Goal: Task Accomplishment & Management: Use online tool/utility

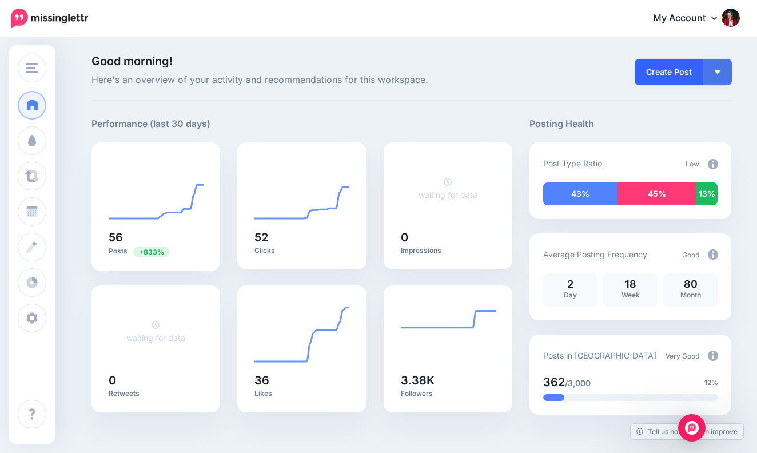
click at [681, 71] on link "Create Post" at bounding box center [669, 72] width 69 height 26
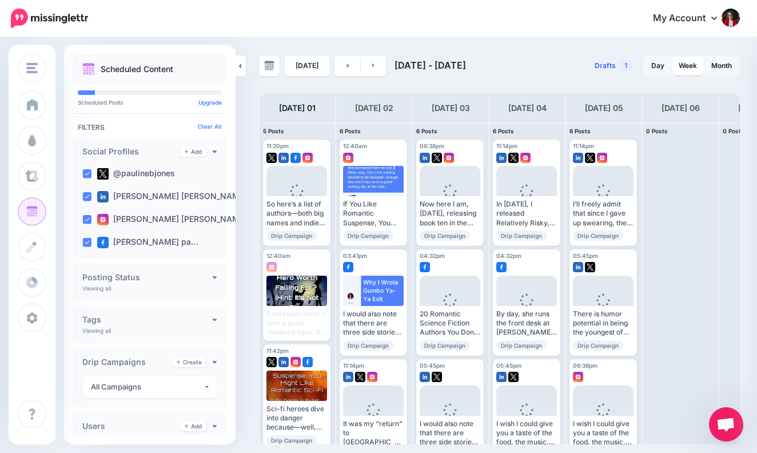
click at [610, 65] on span "Drafts" at bounding box center [605, 65] width 21 height 7
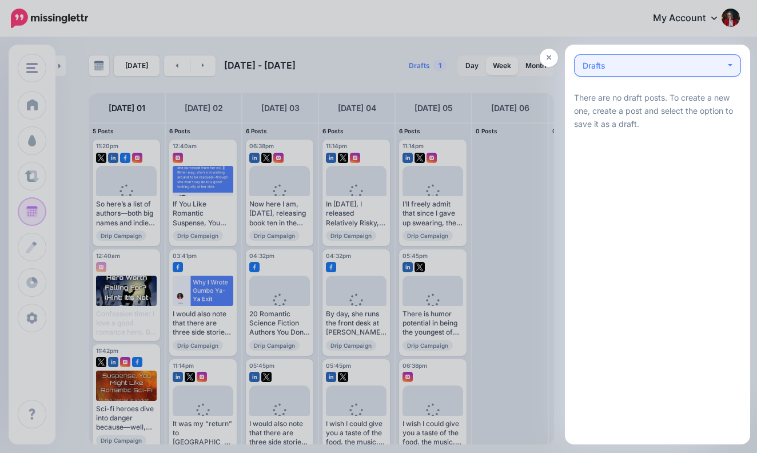
click at [730, 63] on button "Drafts 0" at bounding box center [657, 65] width 167 height 22
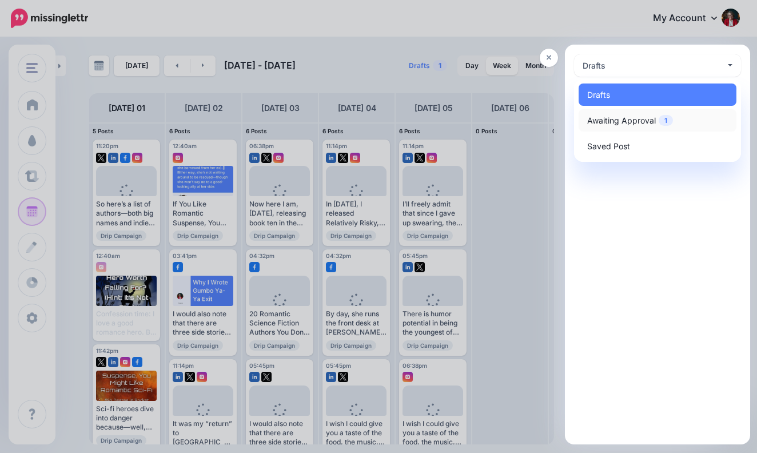
click at [635, 117] on span "Awaiting Approval 1" at bounding box center [630, 121] width 86 height 14
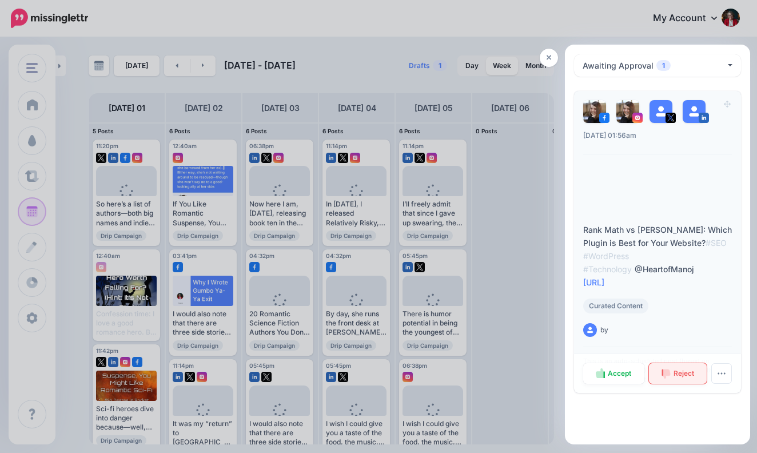
click at [680, 372] on span "Reject" at bounding box center [684, 373] width 21 height 7
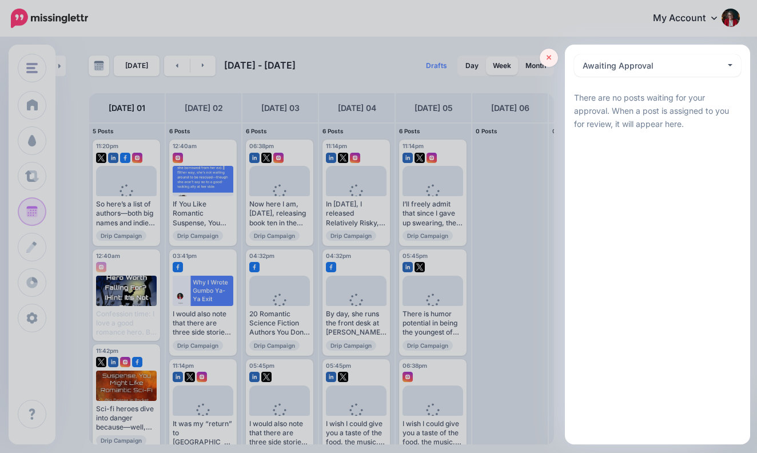
click at [551, 58] on icon at bounding box center [549, 58] width 5 height 8
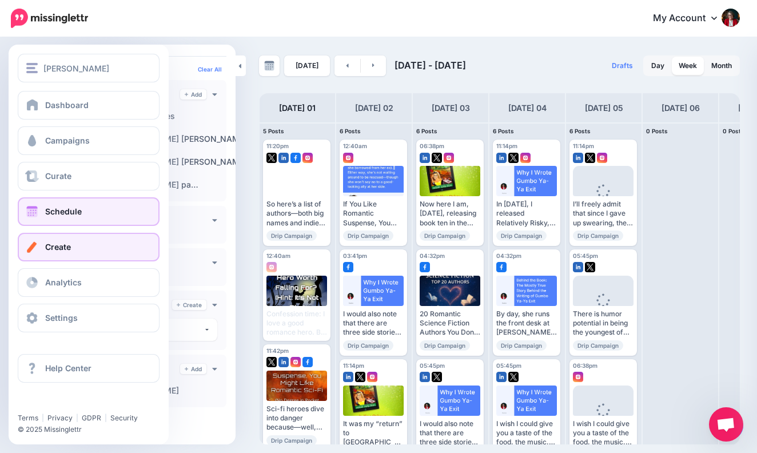
click at [62, 248] on span "Create" at bounding box center [58, 247] width 26 height 10
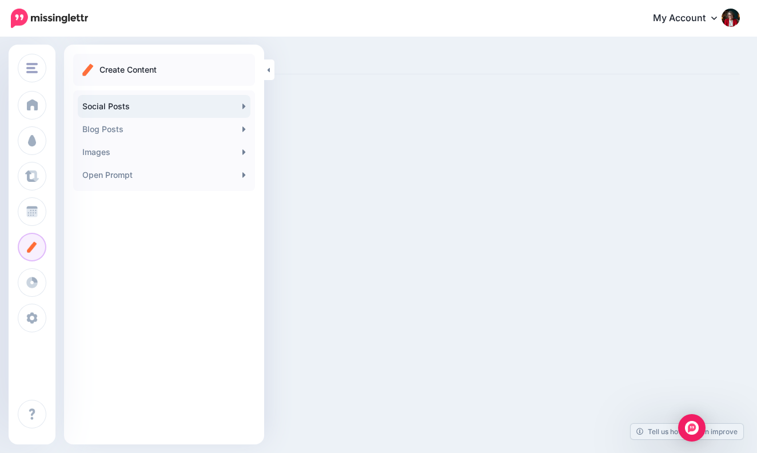
click at [233, 105] on link "Social Posts" at bounding box center [164, 106] width 173 height 23
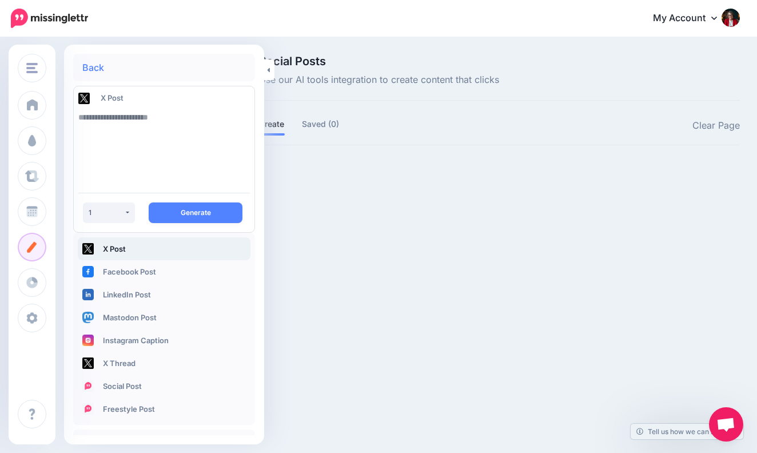
click at [114, 132] on textarea at bounding box center [164, 145] width 172 height 78
click at [137, 408] on link "Freestyle Post" at bounding box center [164, 409] width 173 height 23
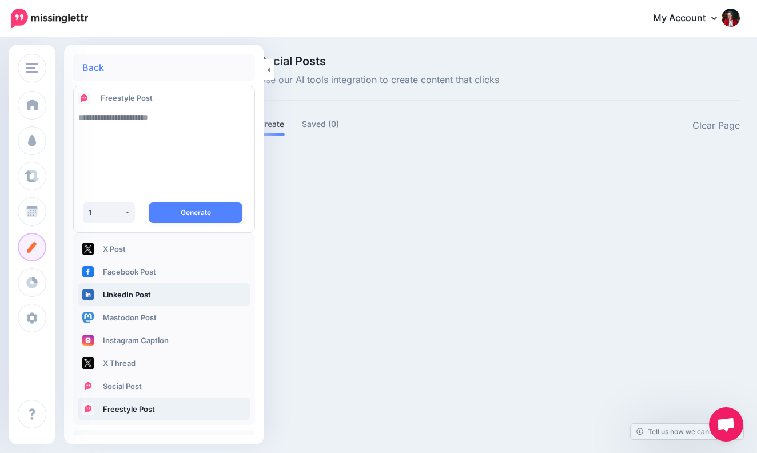
click at [140, 292] on link "LinkedIn Post" at bounding box center [164, 294] width 173 height 23
click at [100, 122] on textarea at bounding box center [164, 145] width 172 height 78
paste textarea "**********"
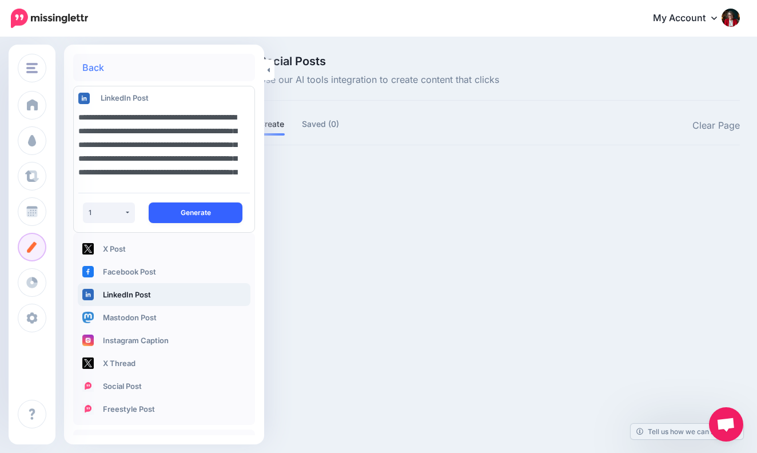
type textarea "**********"
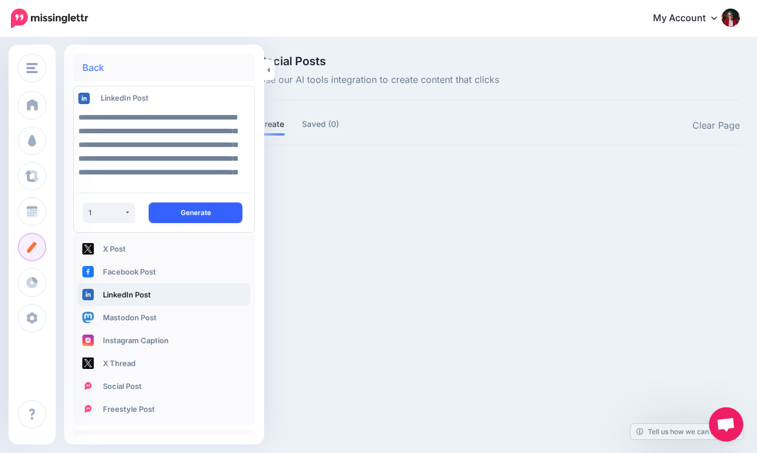
click at [204, 210] on button "Generate" at bounding box center [196, 212] width 94 height 21
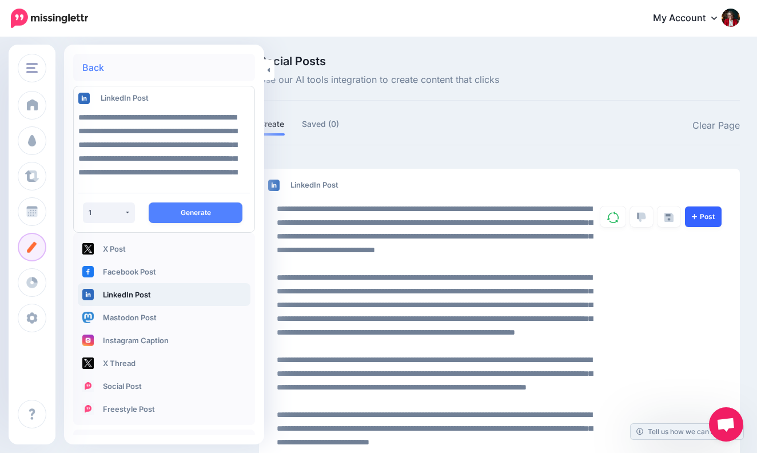
click at [705, 214] on link "Post" at bounding box center [703, 216] width 37 height 21
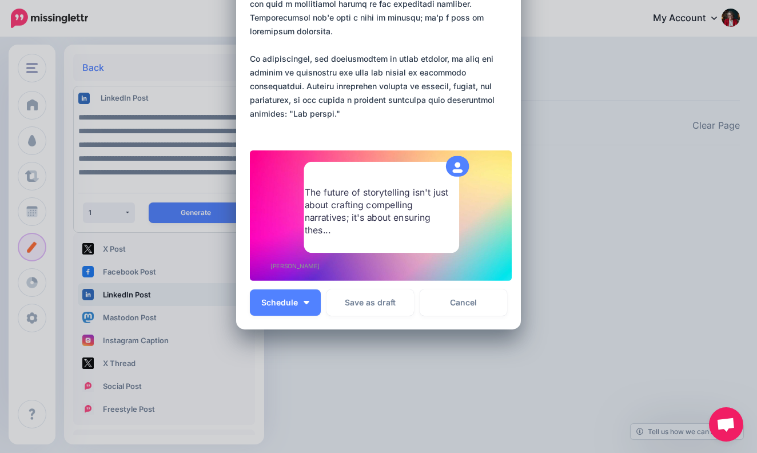
scroll to position [521, 0]
click at [295, 299] on span "Schedule" at bounding box center [279, 303] width 37 height 8
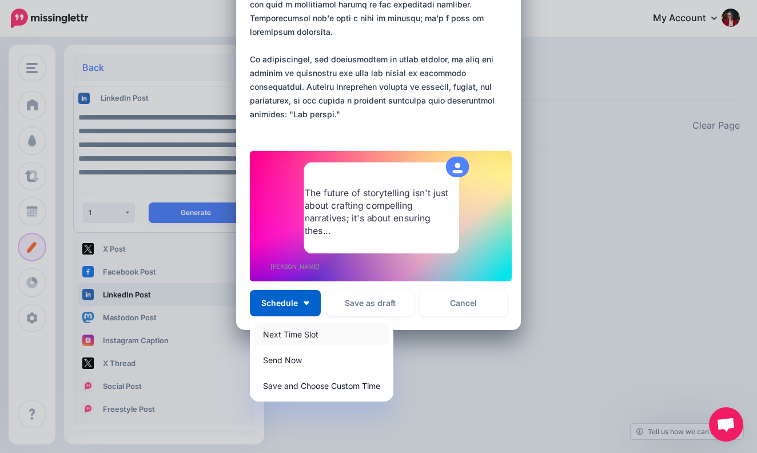
click at [316, 332] on link "Next Time Slot" at bounding box center [322, 334] width 134 height 22
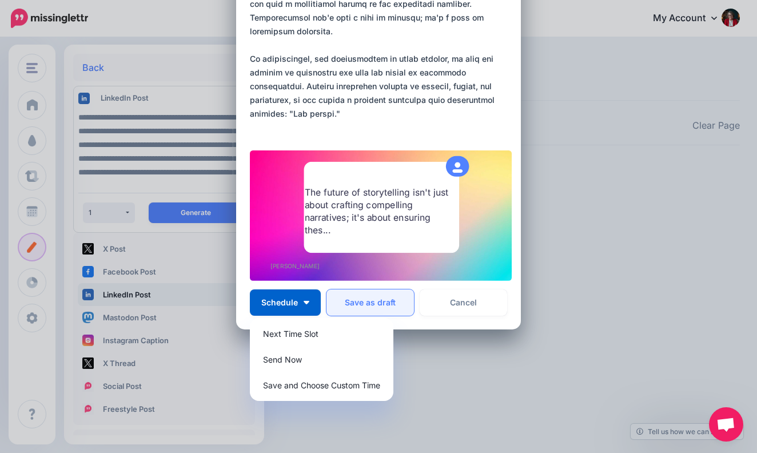
scroll to position [569, 0]
click at [384, 300] on button "Save as draft" at bounding box center [371, 303] width 88 height 26
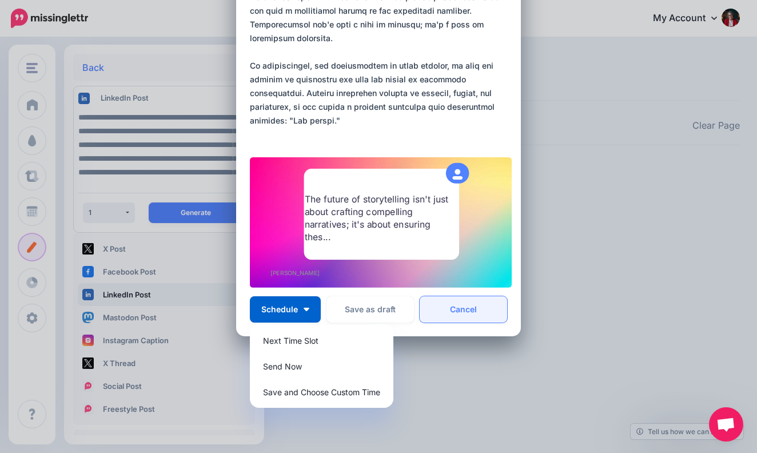
click at [470, 308] on link "Cancel" at bounding box center [464, 309] width 88 height 26
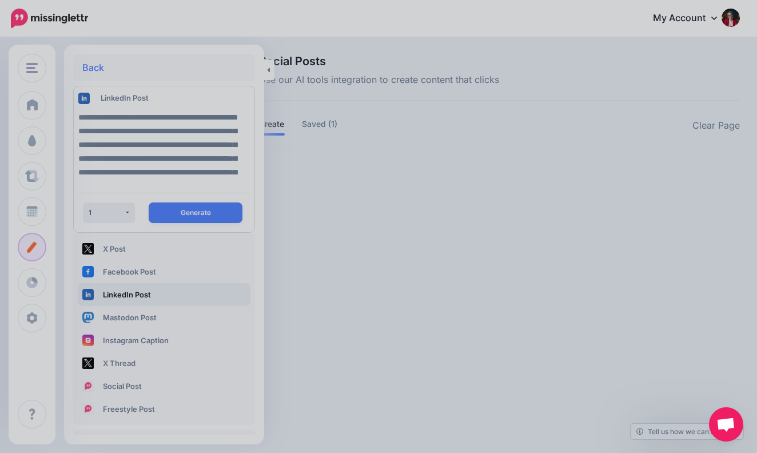
scroll to position [461, 0]
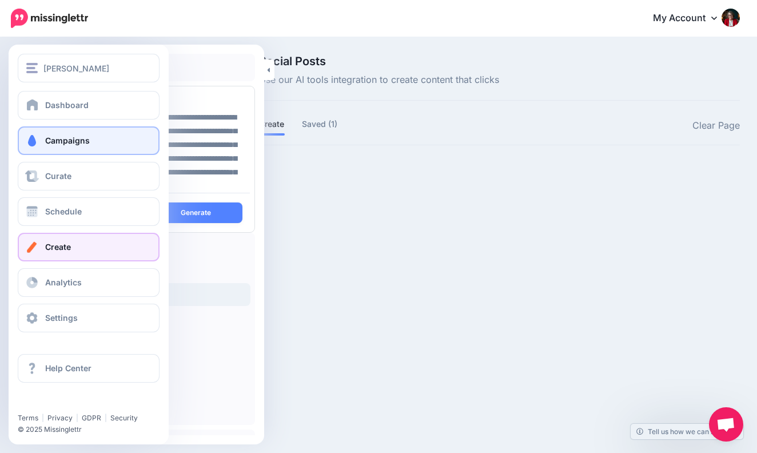
click at [71, 138] on span "Campaigns" at bounding box center [67, 141] width 45 height 10
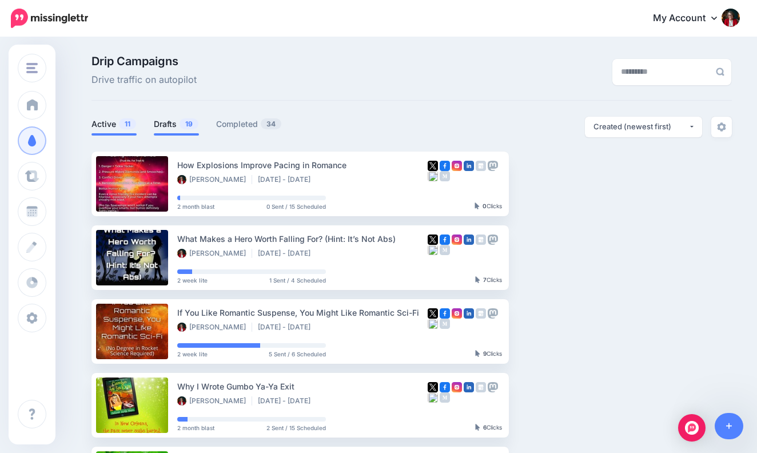
click at [171, 122] on link "Drafts 19" at bounding box center [176, 124] width 45 height 14
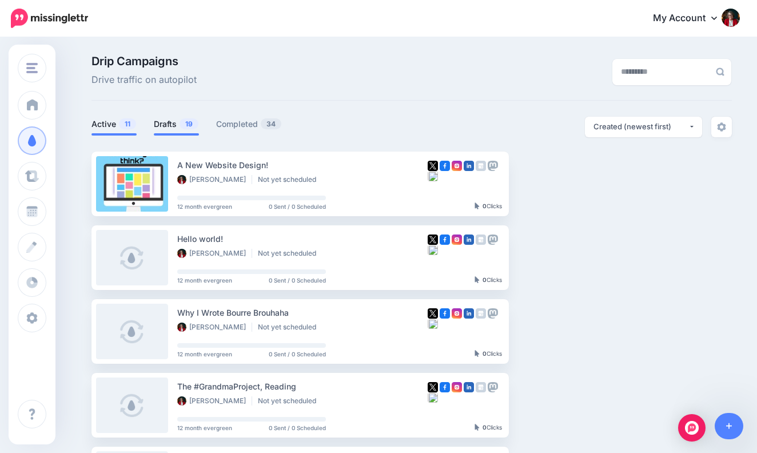
click at [114, 122] on link "Active 11" at bounding box center [114, 124] width 45 height 14
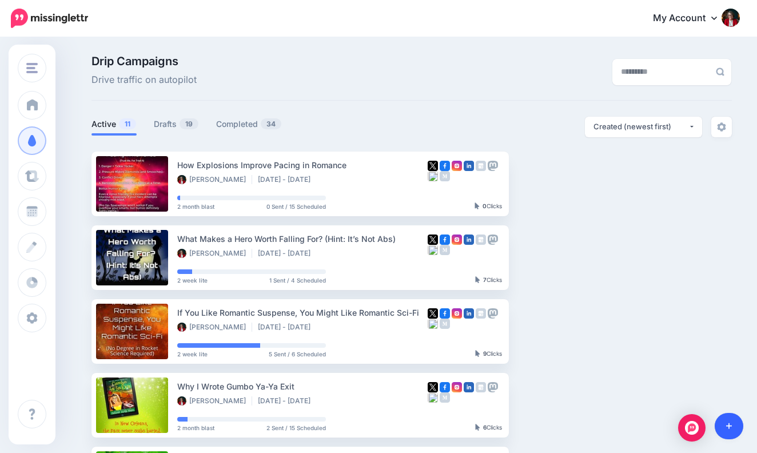
click at [730, 426] on icon at bounding box center [729, 426] width 6 height 8
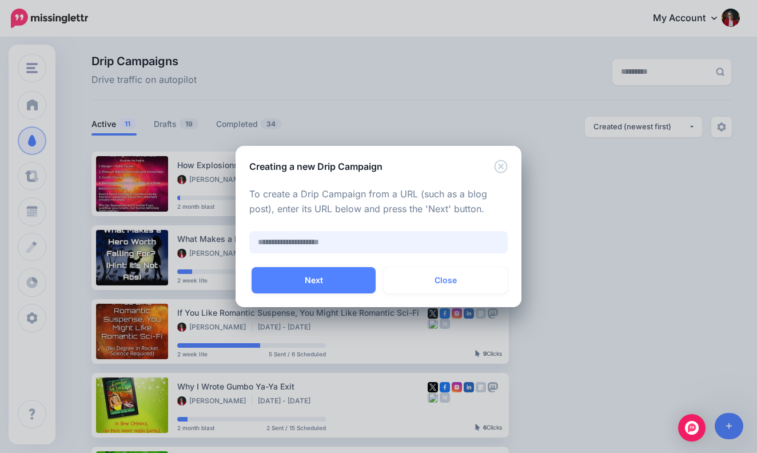
click at [282, 241] on input "text" at bounding box center [378, 242] width 259 height 22
paste input "**********"
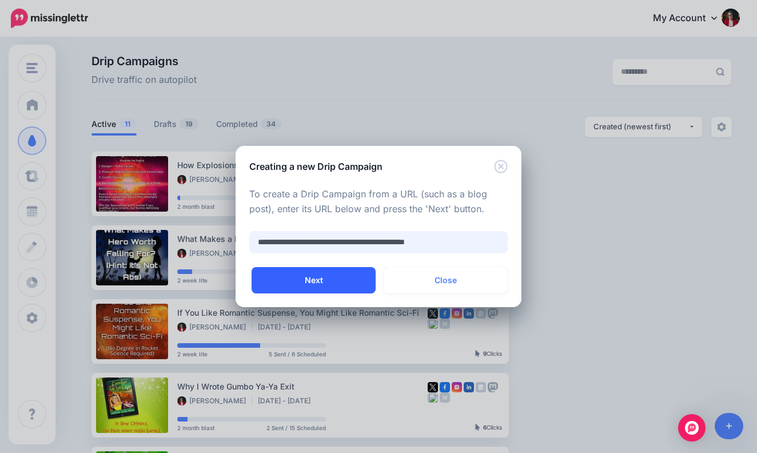
type input "**********"
click at [326, 279] on button "Next" at bounding box center [314, 280] width 124 height 26
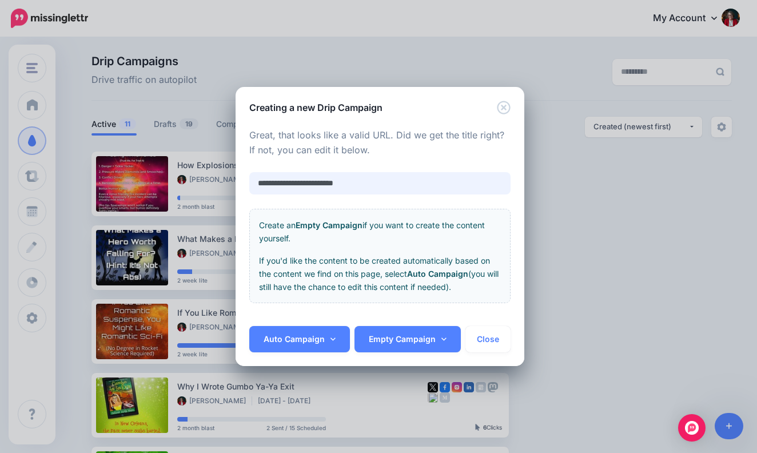
paste input "**********"
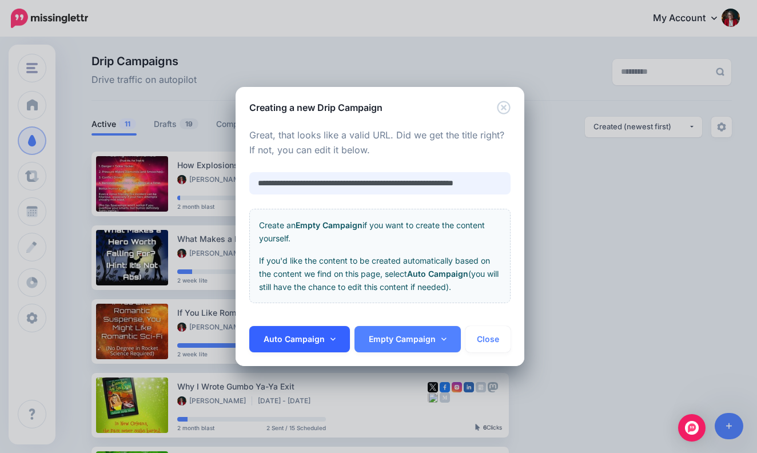
type input "**********"
click at [318, 337] on link "Auto Campaign" at bounding box center [299, 339] width 101 height 26
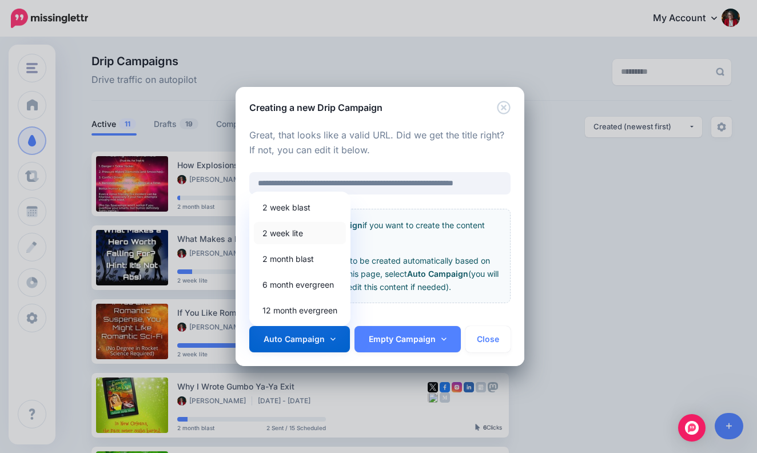
click at [315, 233] on link "2 week lite" at bounding box center [300, 233] width 92 height 22
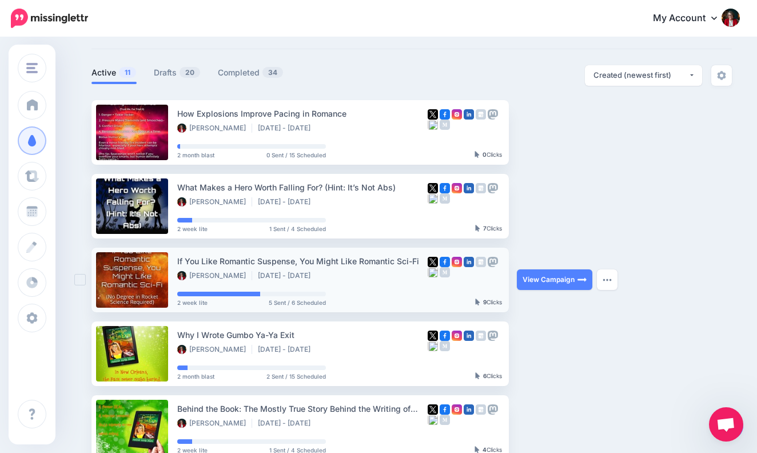
scroll to position [55, 0]
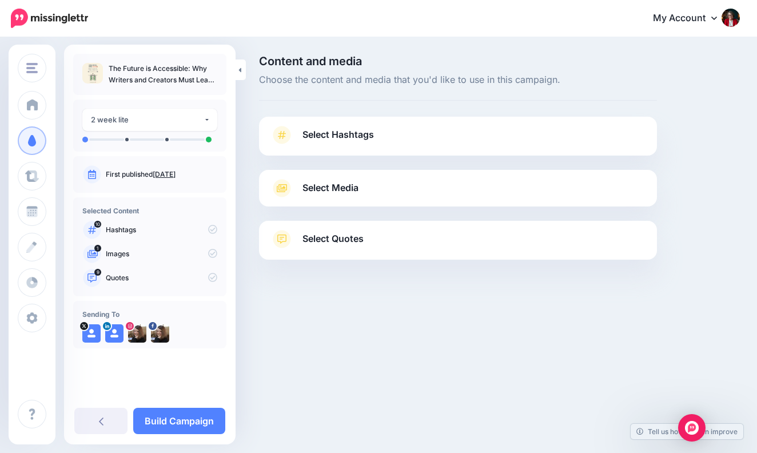
click at [329, 129] on span "Select Hashtags" at bounding box center [338, 134] width 71 height 15
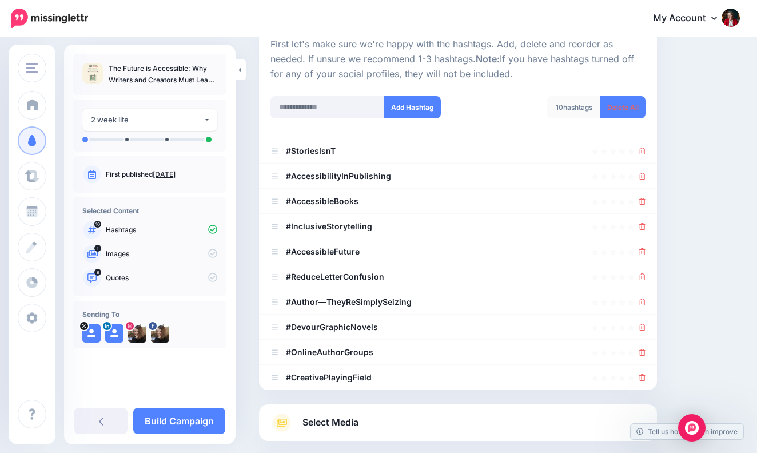
scroll to position [120, 0]
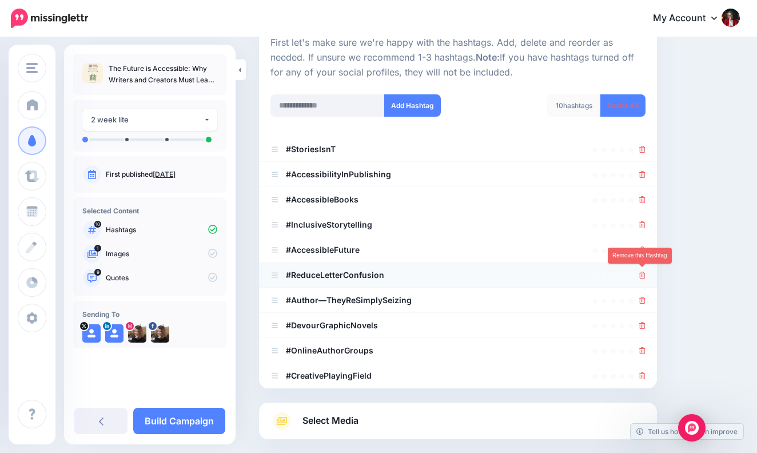
click at [642, 272] on icon at bounding box center [642, 275] width 6 height 7
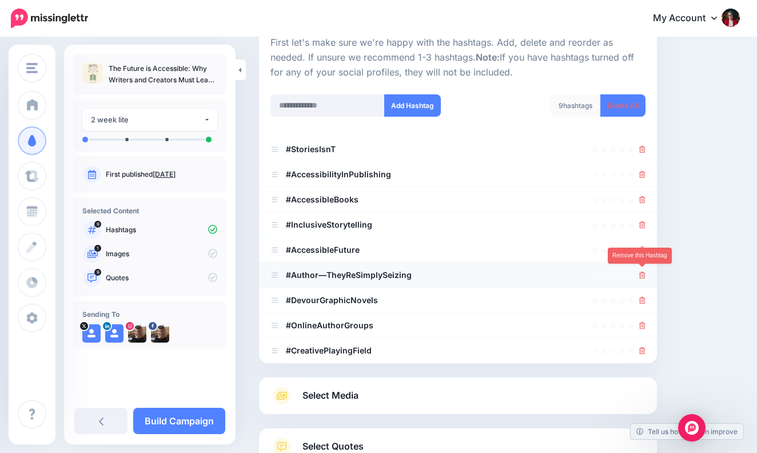
click at [642, 272] on icon at bounding box center [642, 275] width 6 height 7
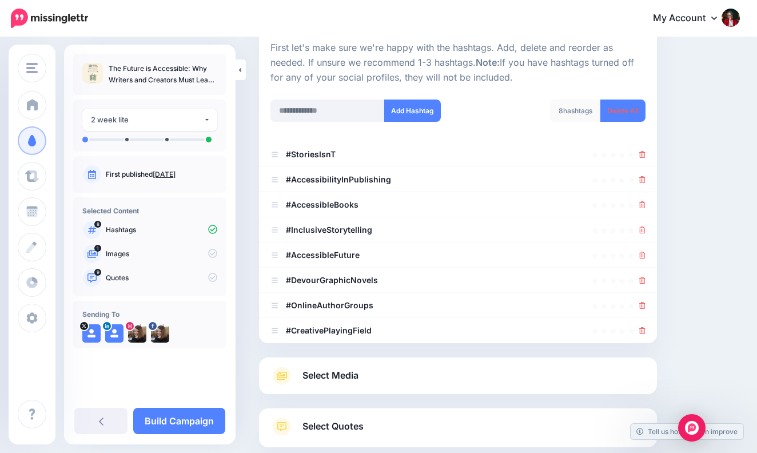
scroll to position [114, 0]
click at [641, 152] on icon at bounding box center [642, 155] width 6 height 7
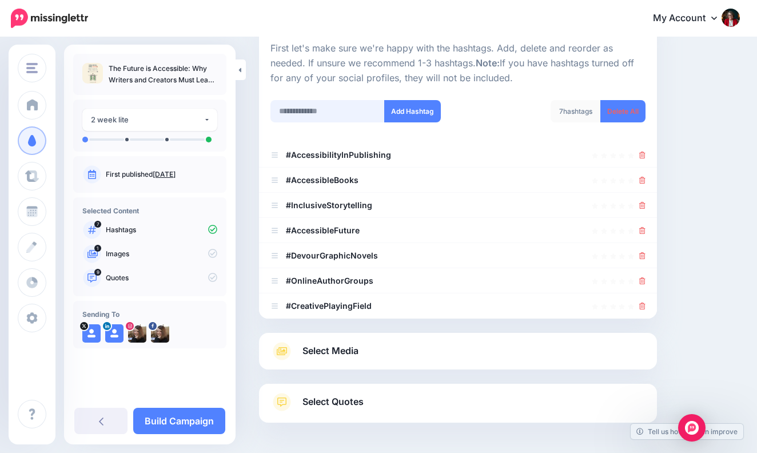
click at [291, 110] on input "text" at bounding box center [328, 111] width 114 height 22
click at [355, 346] on span "Select Media" at bounding box center [331, 350] width 56 height 15
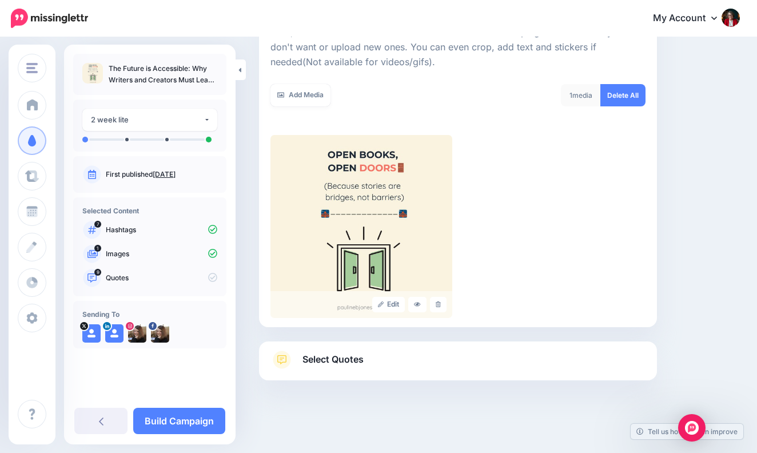
scroll to position [177, 0]
click at [354, 356] on span "Select Quotes" at bounding box center [333, 359] width 61 height 15
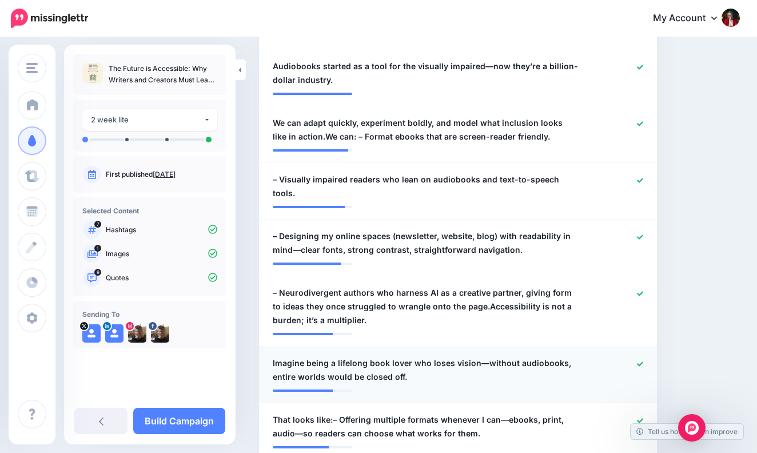
scroll to position [365, 0]
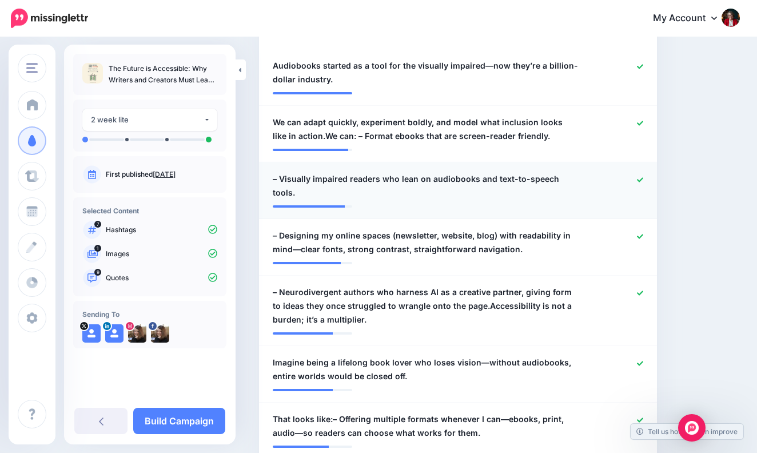
click at [641, 177] on icon at bounding box center [640, 180] width 6 height 6
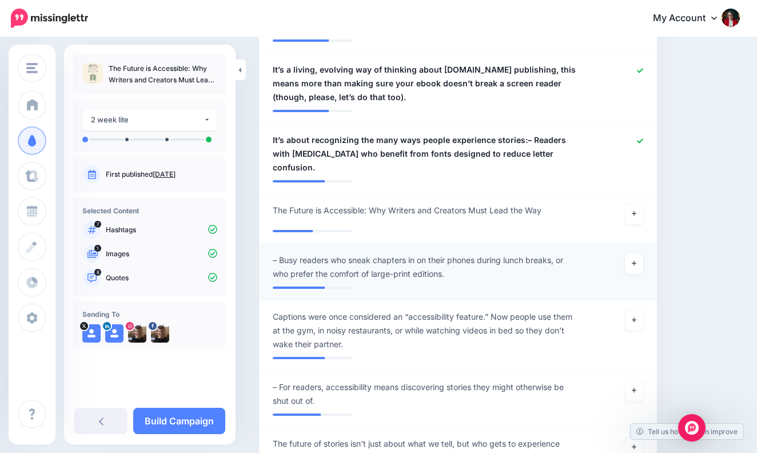
scroll to position [788, 0]
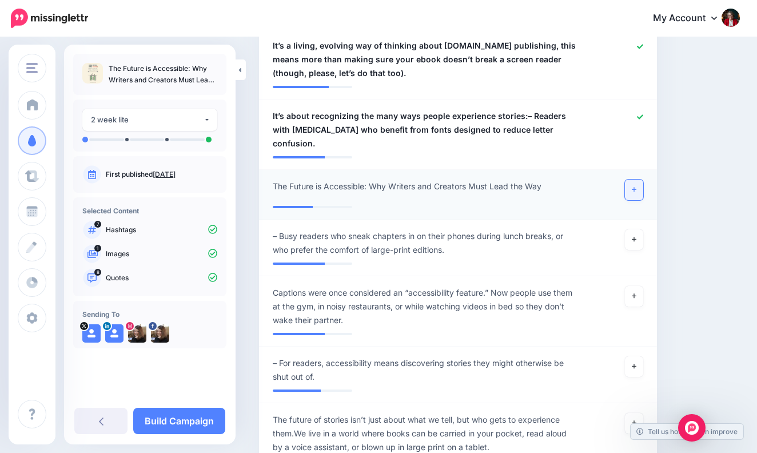
click at [634, 188] on icon at bounding box center [634, 190] width 5 height 5
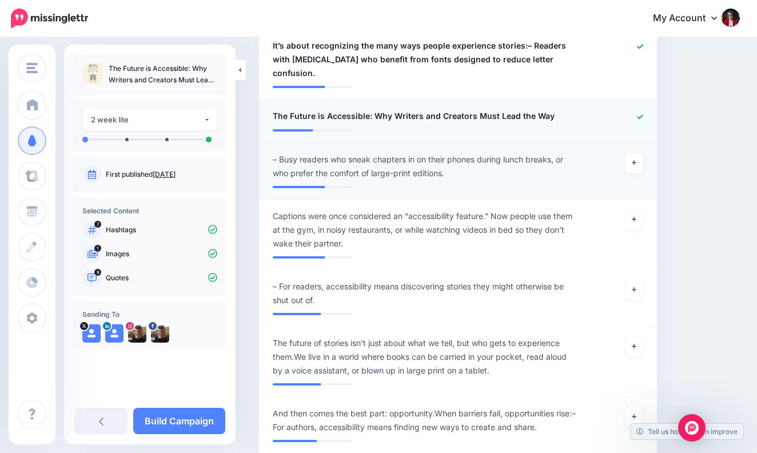
scroll to position [863, 0]
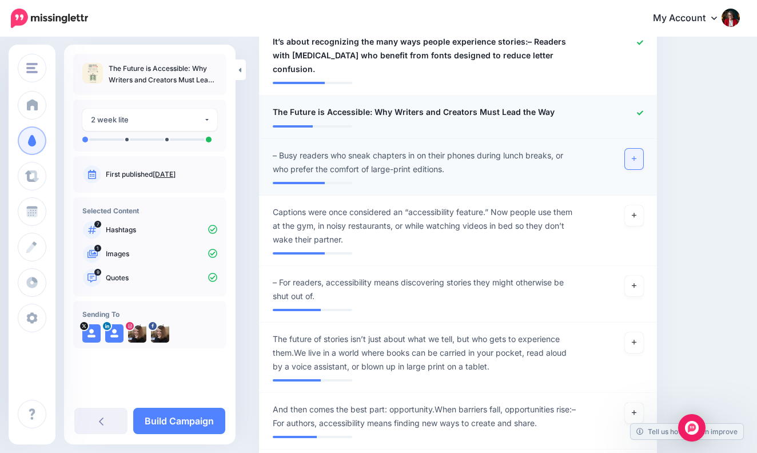
click at [636, 156] on icon at bounding box center [634, 159] width 5 height 6
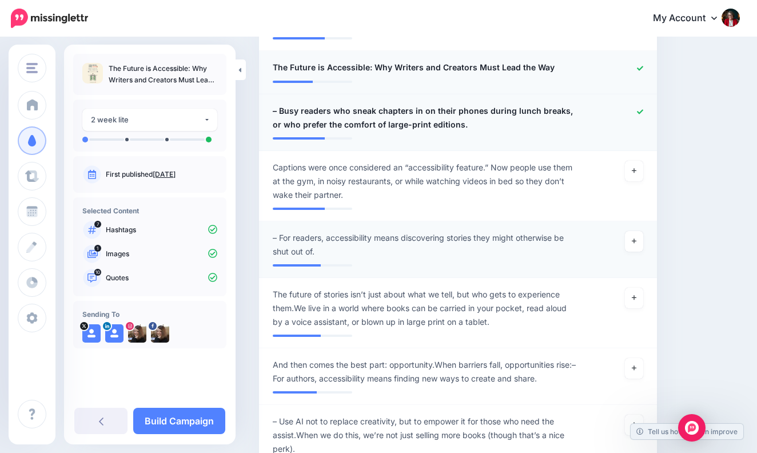
scroll to position [908, 0]
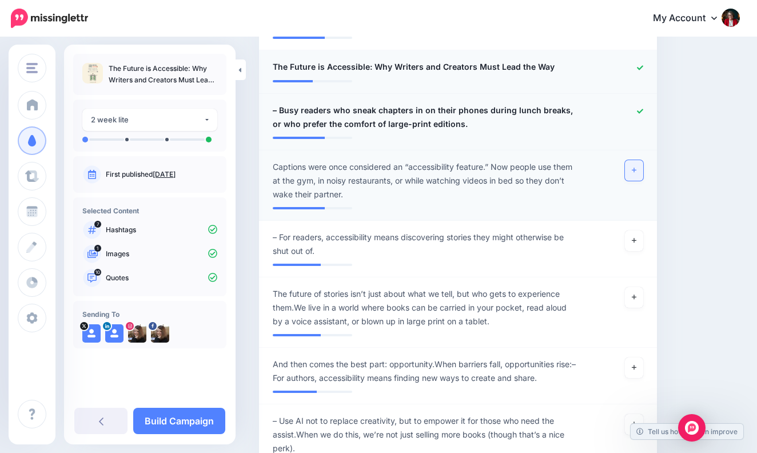
click at [636, 167] on icon at bounding box center [634, 170] width 5 height 6
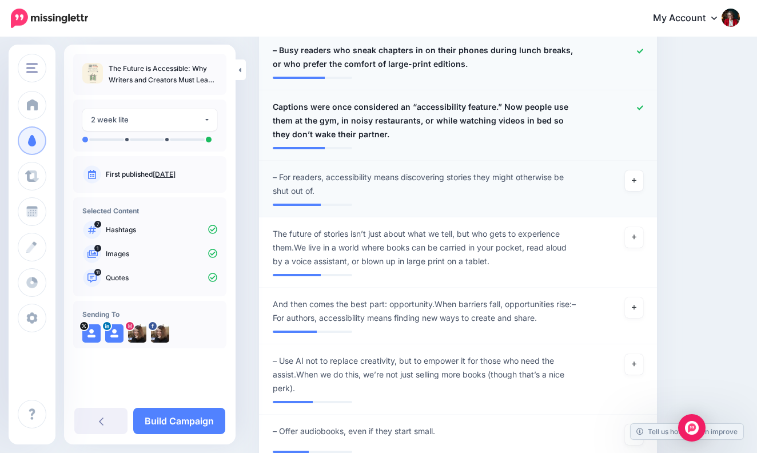
scroll to position [979, 0]
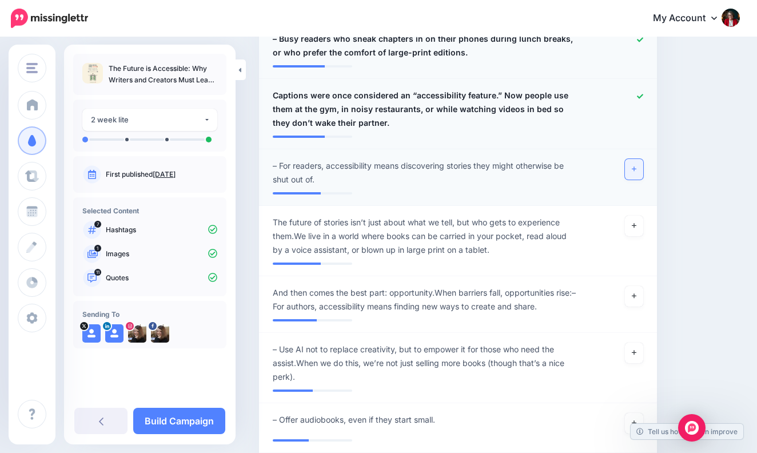
click at [635, 166] on icon at bounding box center [634, 169] width 5 height 6
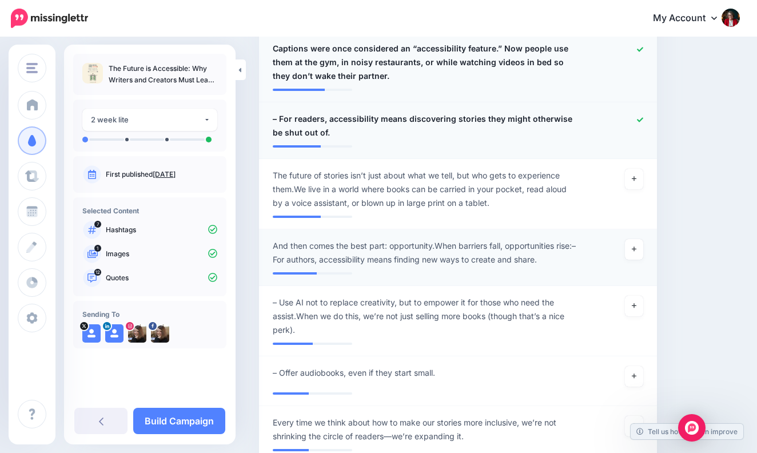
scroll to position [1027, 0]
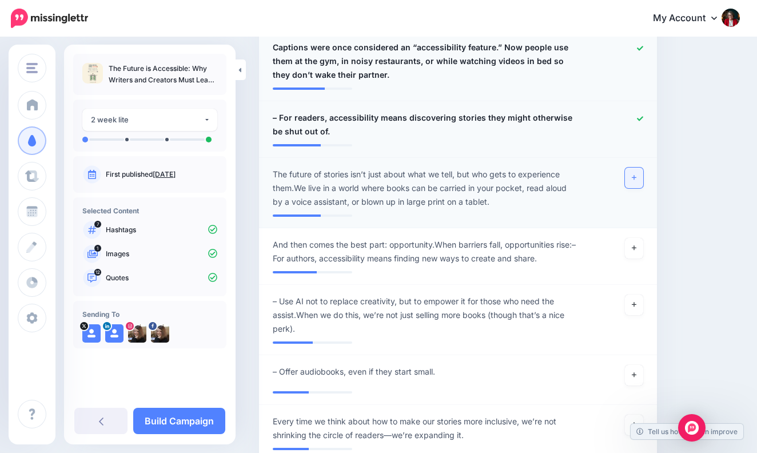
click at [633, 174] on icon at bounding box center [634, 177] width 5 height 6
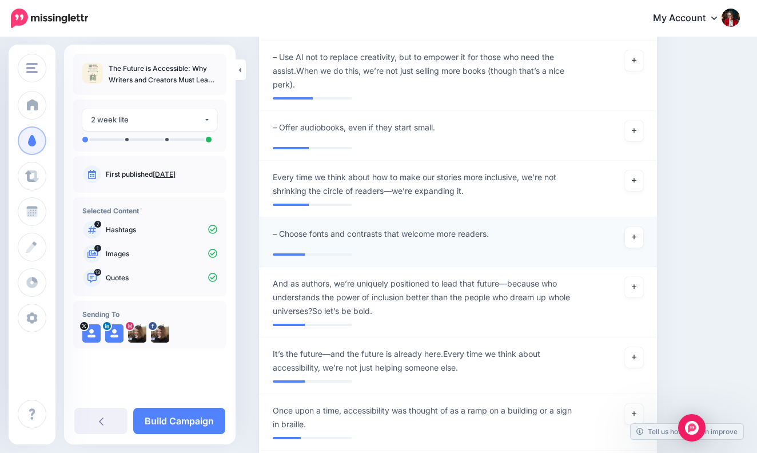
scroll to position [1281, 0]
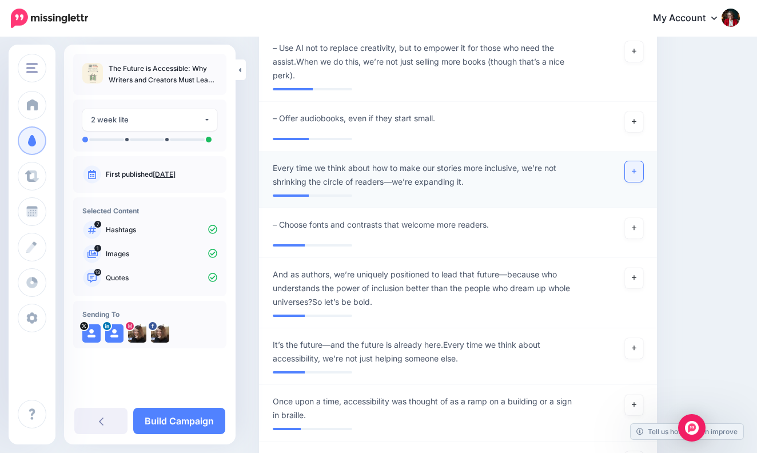
click at [635, 168] on icon at bounding box center [634, 171] width 5 height 6
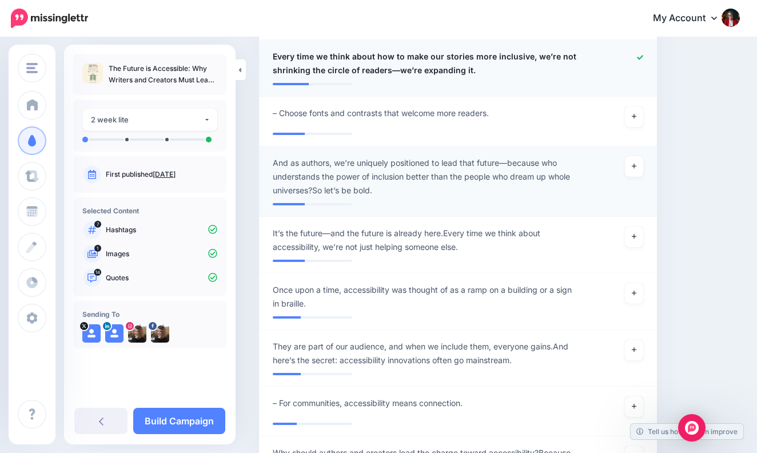
scroll to position [1404, 0]
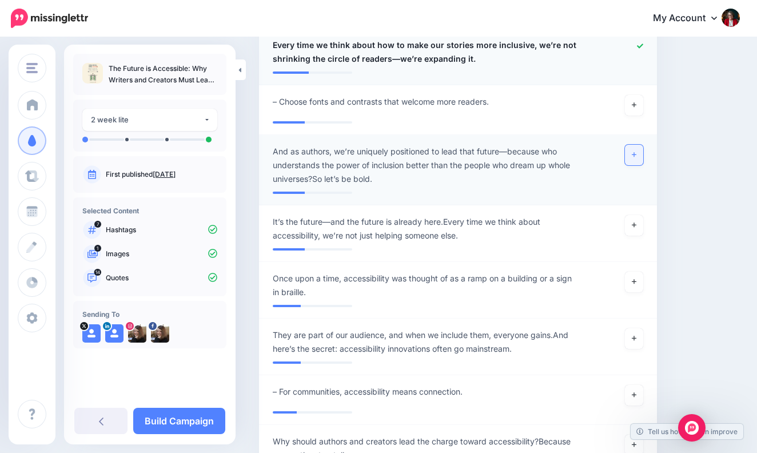
click at [637, 145] on link at bounding box center [634, 155] width 18 height 21
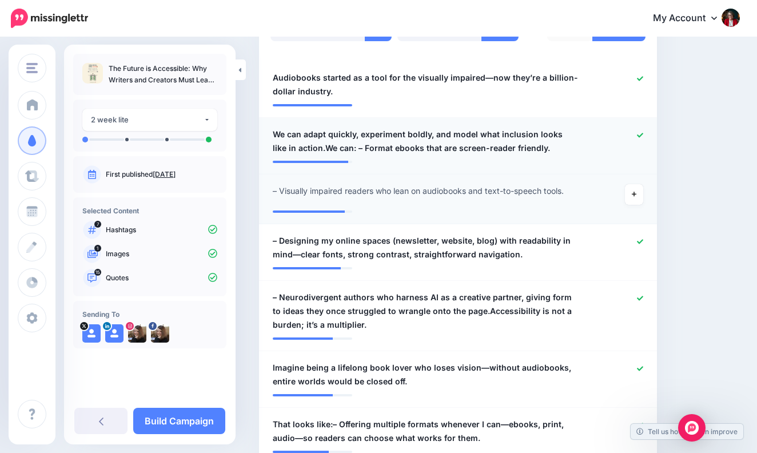
scroll to position [354, 0]
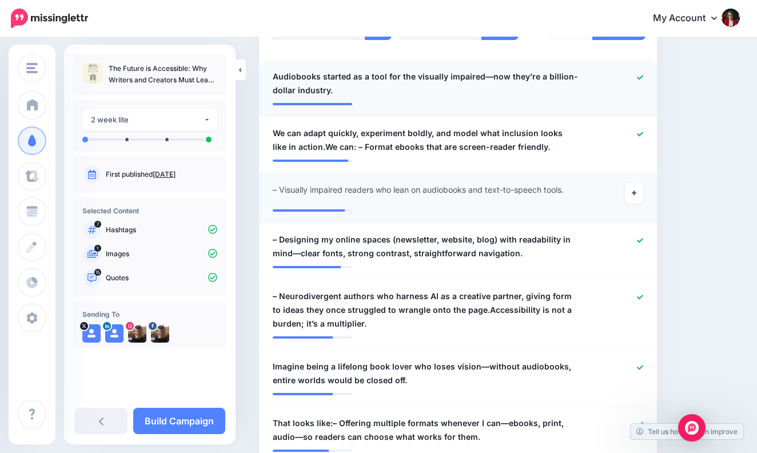
click at [642, 73] on link at bounding box center [640, 77] width 6 height 8
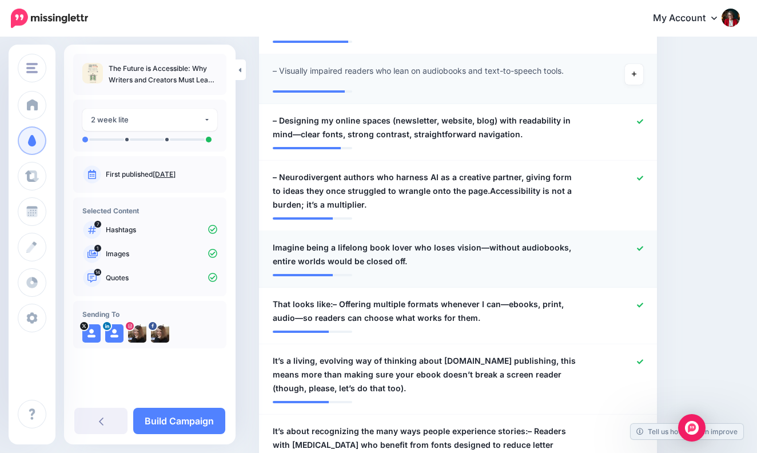
scroll to position [473, 0]
click at [641, 118] on icon at bounding box center [640, 121] width 6 height 6
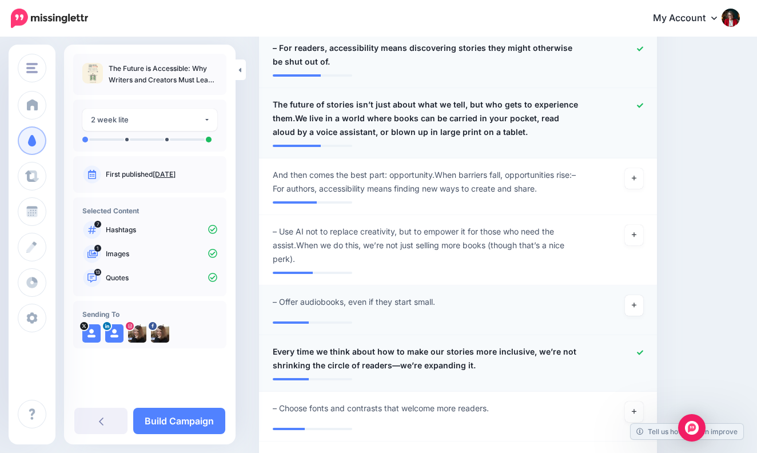
scroll to position [1096, 0]
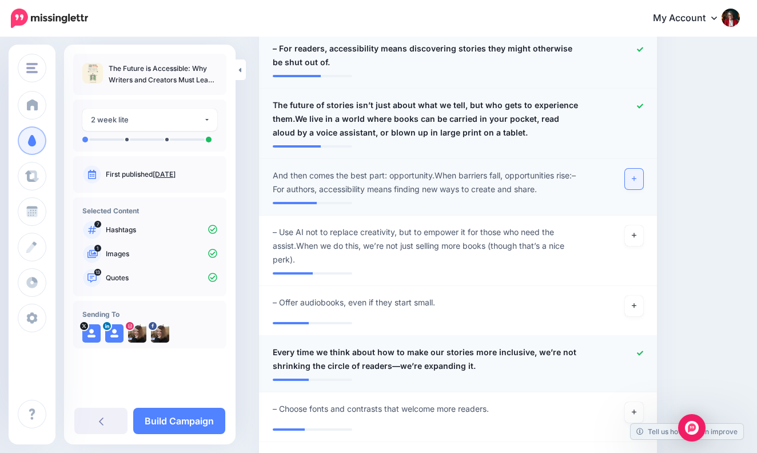
click at [633, 176] on icon at bounding box center [634, 179] width 5 height 6
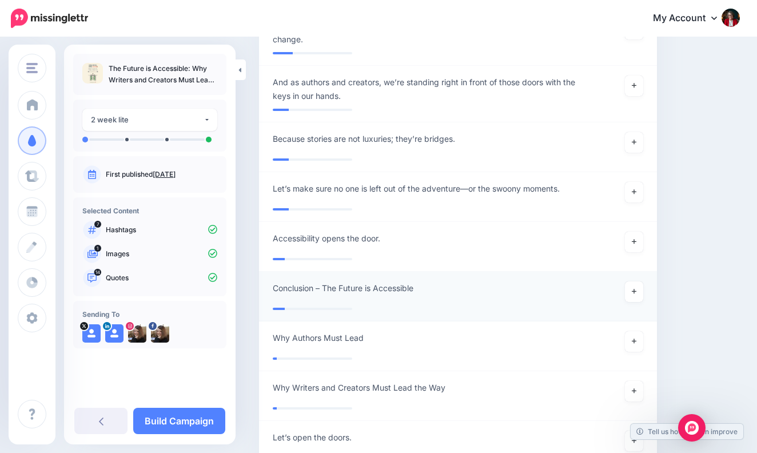
scroll to position [2194, 0]
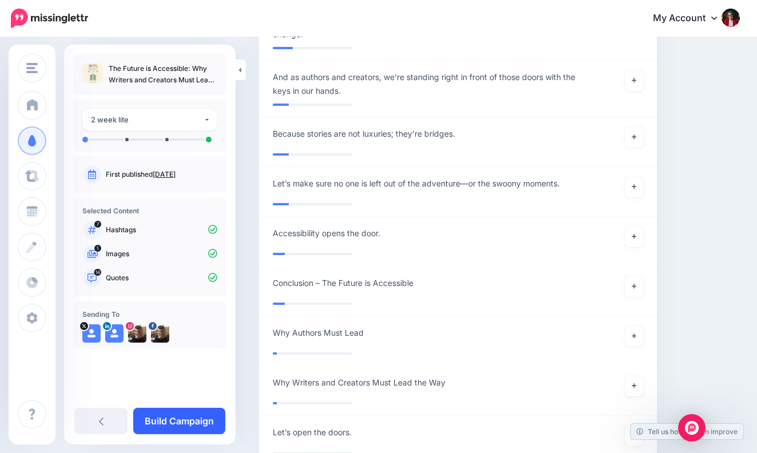
click at [184, 422] on link "Build Campaign" at bounding box center [179, 421] width 92 height 26
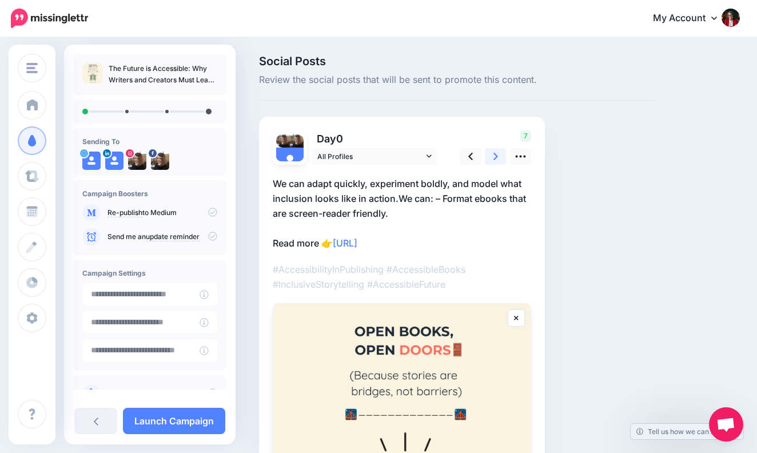
click at [496, 153] on icon at bounding box center [496, 156] width 5 height 12
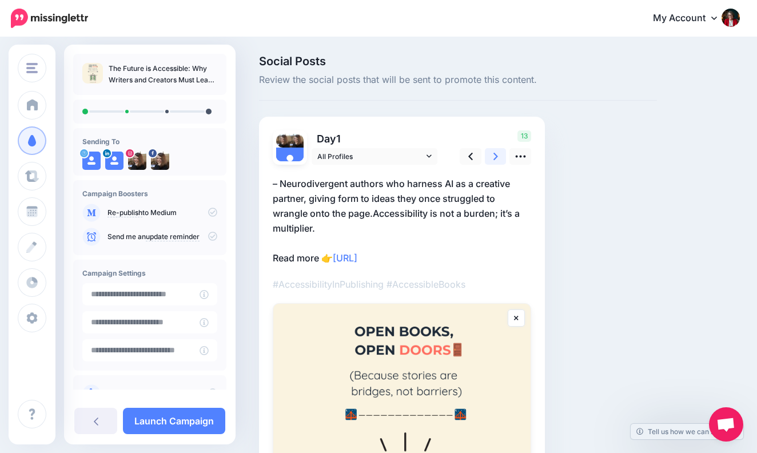
click at [495, 155] on icon at bounding box center [496, 156] width 5 height 12
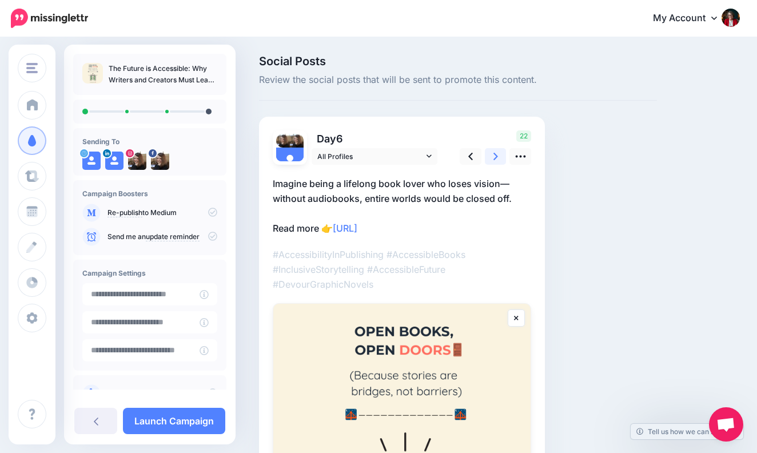
click at [496, 153] on icon at bounding box center [496, 156] width 5 height 12
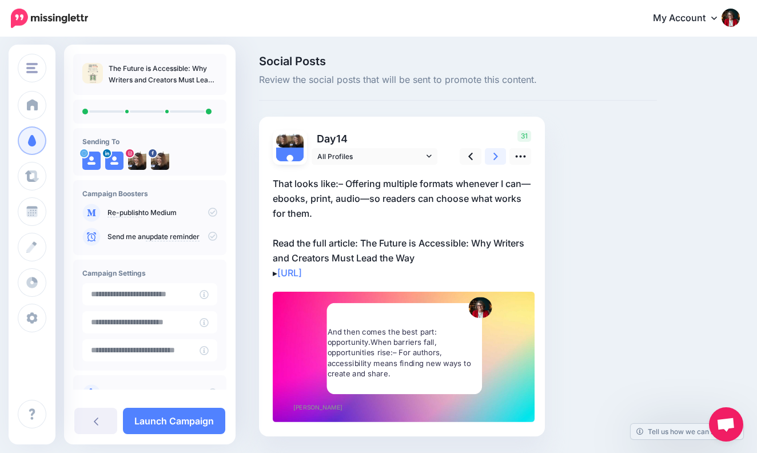
click at [497, 153] on icon at bounding box center [496, 156] width 5 height 12
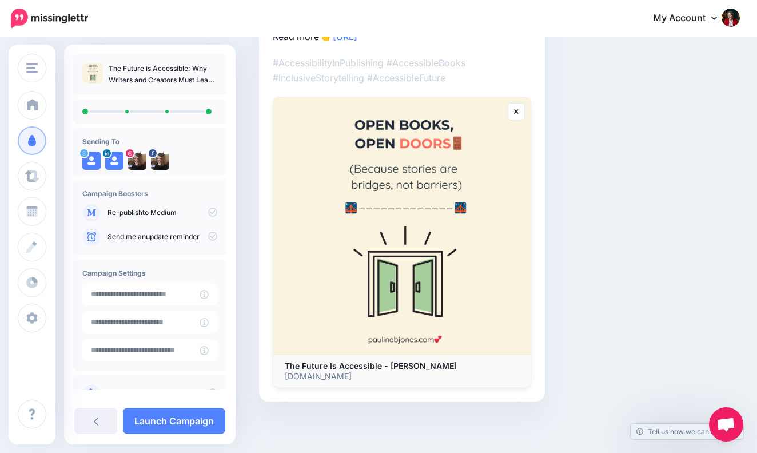
scroll to position [206, 0]
click at [187, 421] on link "Launch Campaign" at bounding box center [174, 421] width 102 height 26
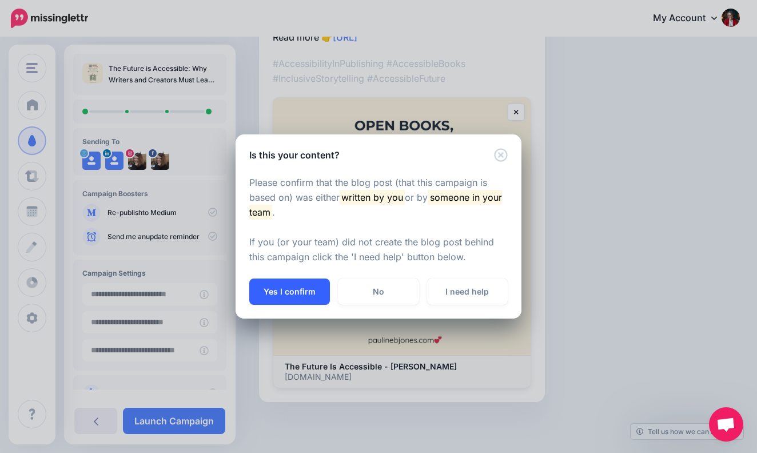
click at [294, 285] on button "Yes I confirm" at bounding box center [289, 292] width 81 height 26
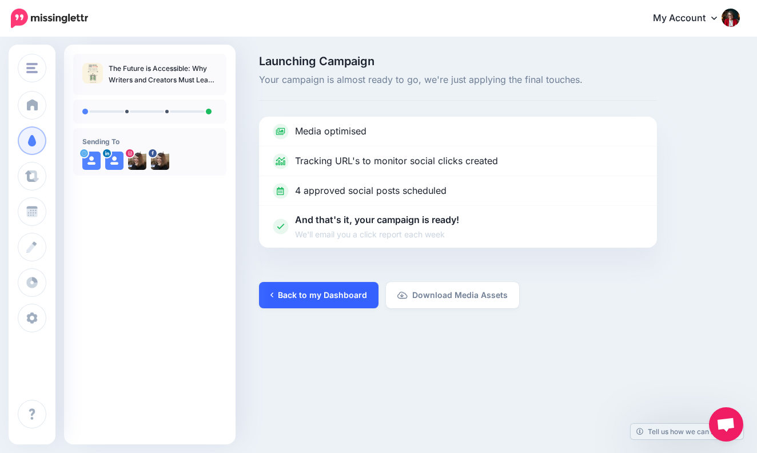
click at [327, 294] on link "Back to my Dashboard" at bounding box center [319, 295] width 120 height 26
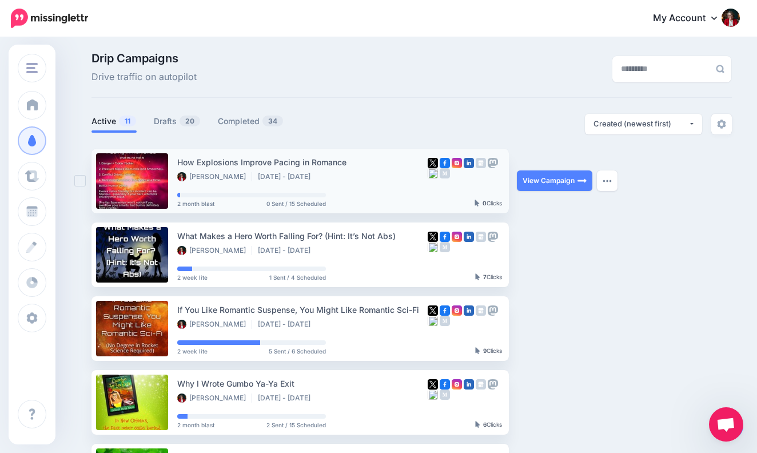
scroll to position [2, 0]
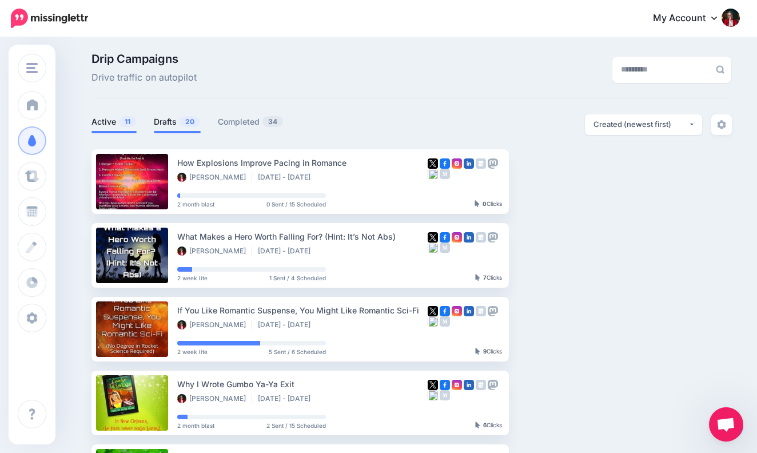
click at [174, 120] on link "Drafts 20" at bounding box center [177, 122] width 47 height 14
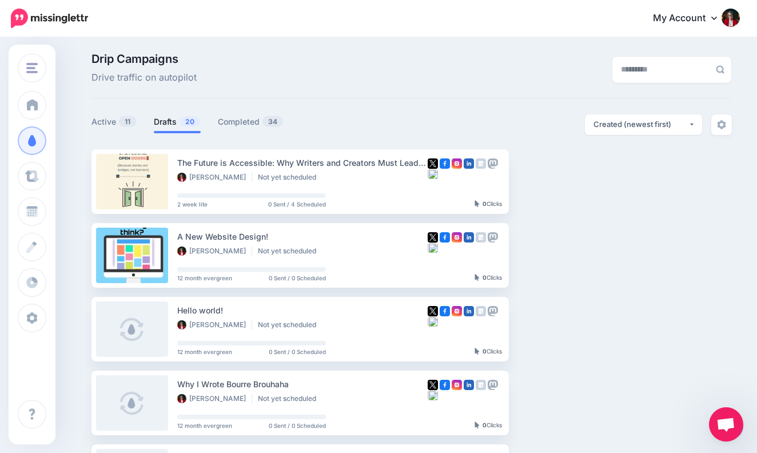
click at [174, 119] on link "Drafts 20" at bounding box center [177, 122] width 47 height 14
